Goal: Task Accomplishment & Management: Manage account settings

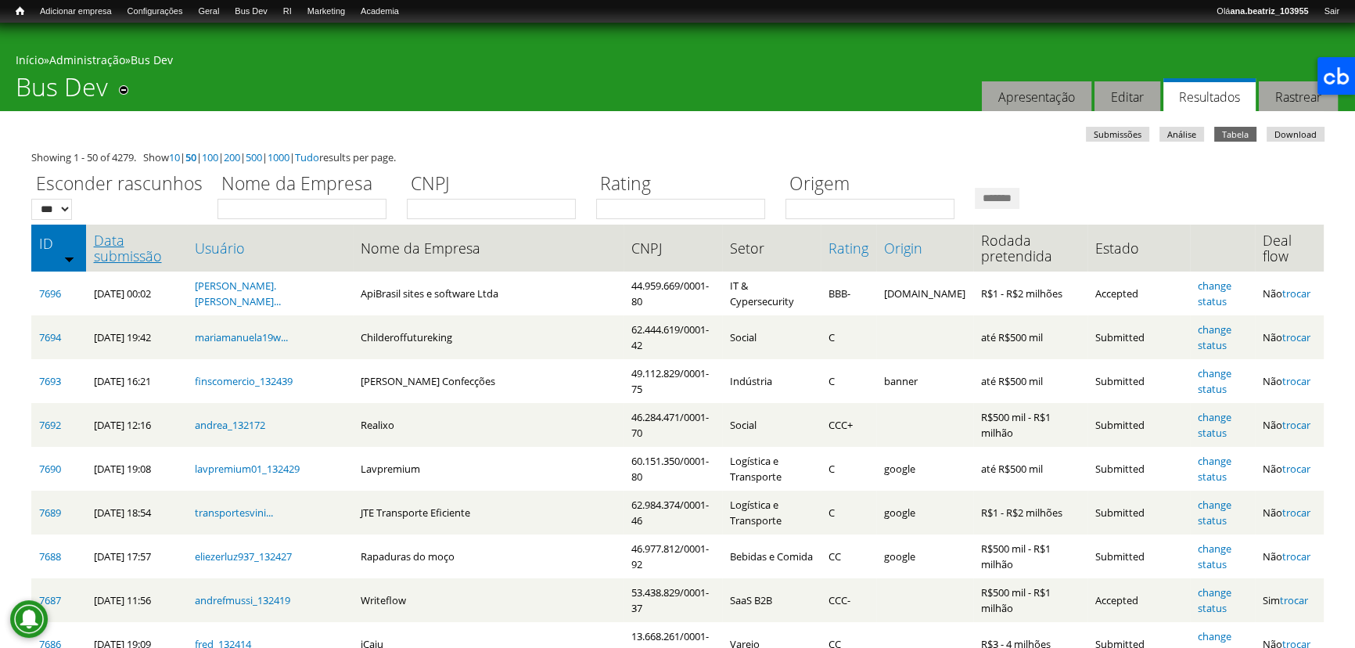
click at [125, 245] on link "Data submissão" at bounding box center [136, 247] width 85 height 31
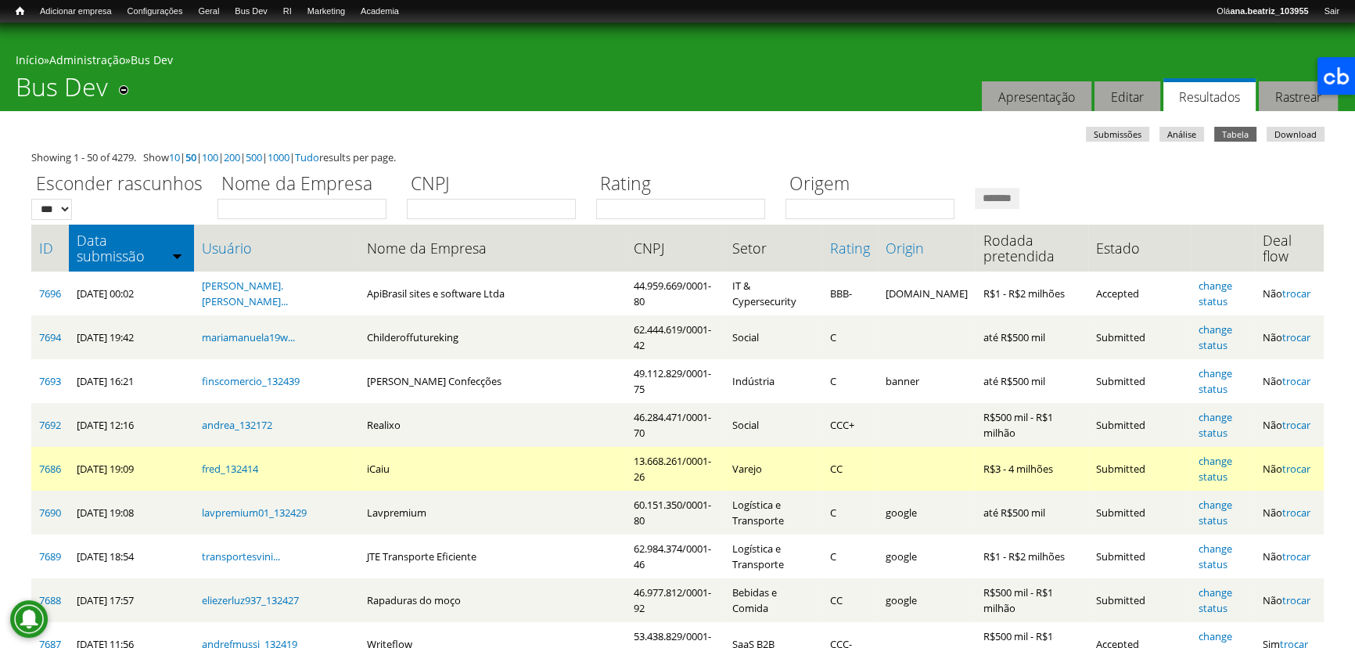
drag, startPoint x: 1282, startPoint y: 477, endPoint x: 1282, endPoint y: 466, distance: 11.0
click at [1282, 476] on link "trocar" at bounding box center [1296, 469] width 28 height 14
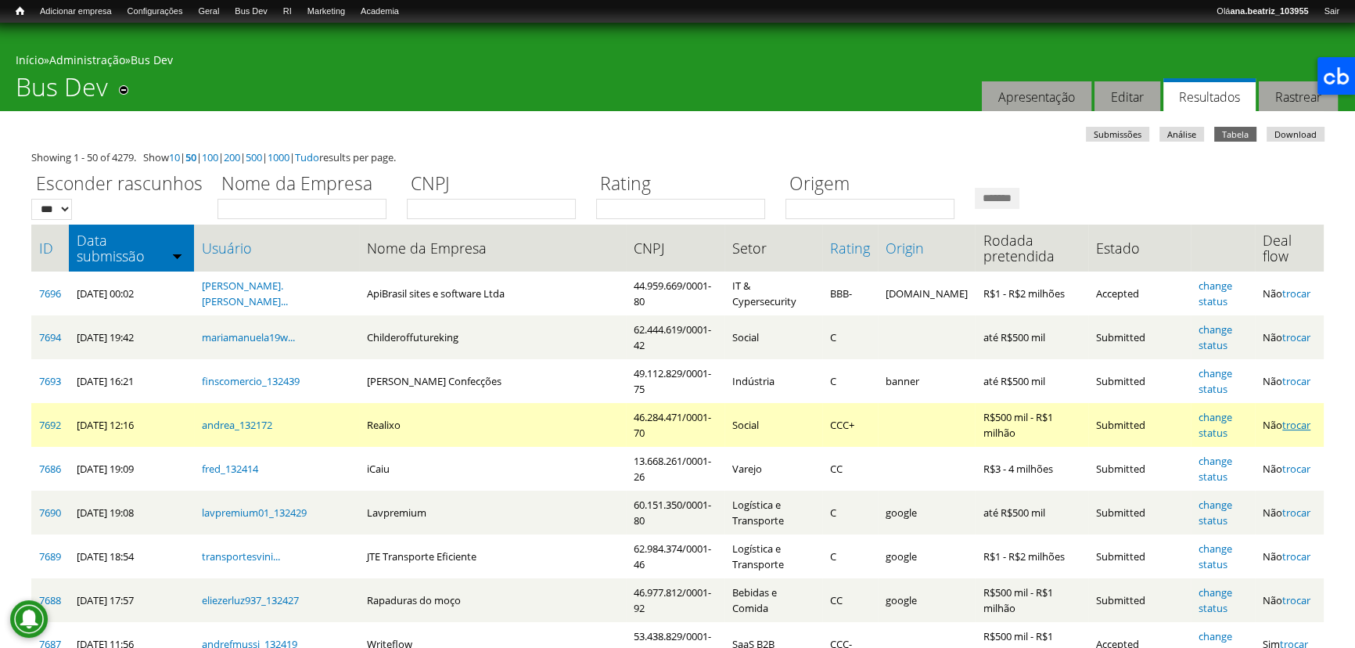
click at [1286, 432] on link "trocar" at bounding box center [1296, 425] width 28 height 14
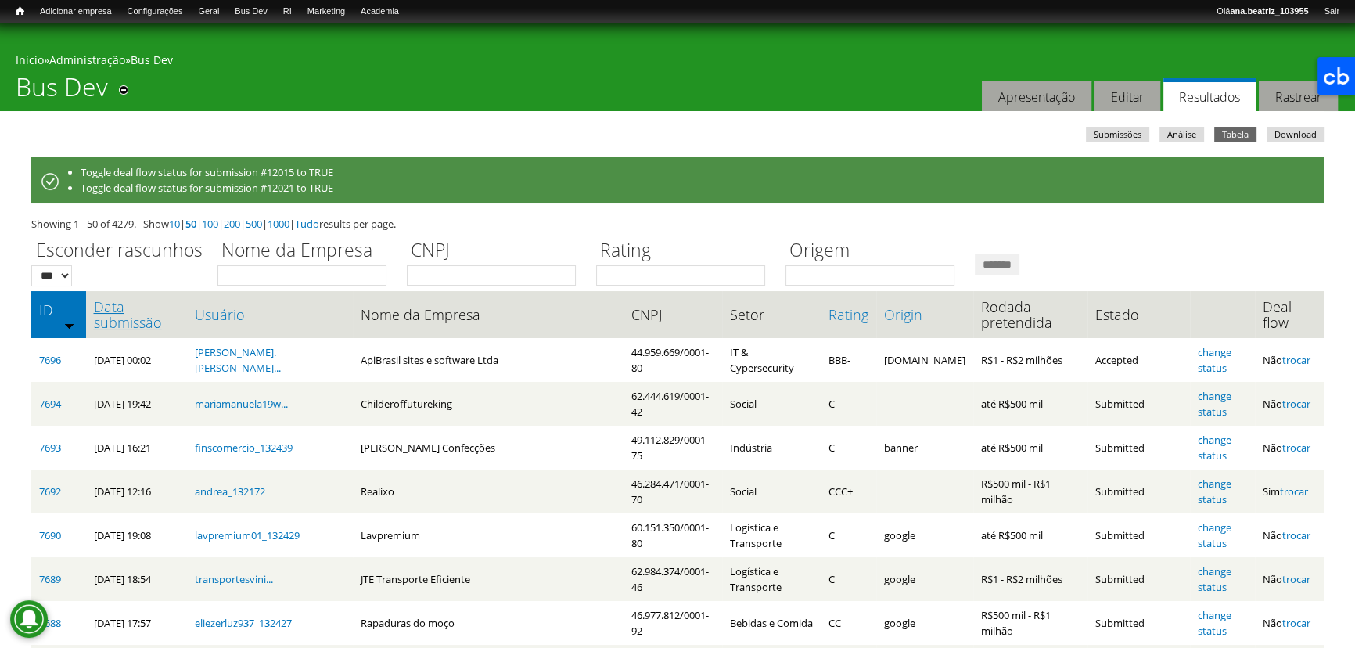
click at [147, 315] on link "Data submissão" at bounding box center [136, 314] width 85 height 31
